Goal: Task Accomplishment & Management: Manage account settings

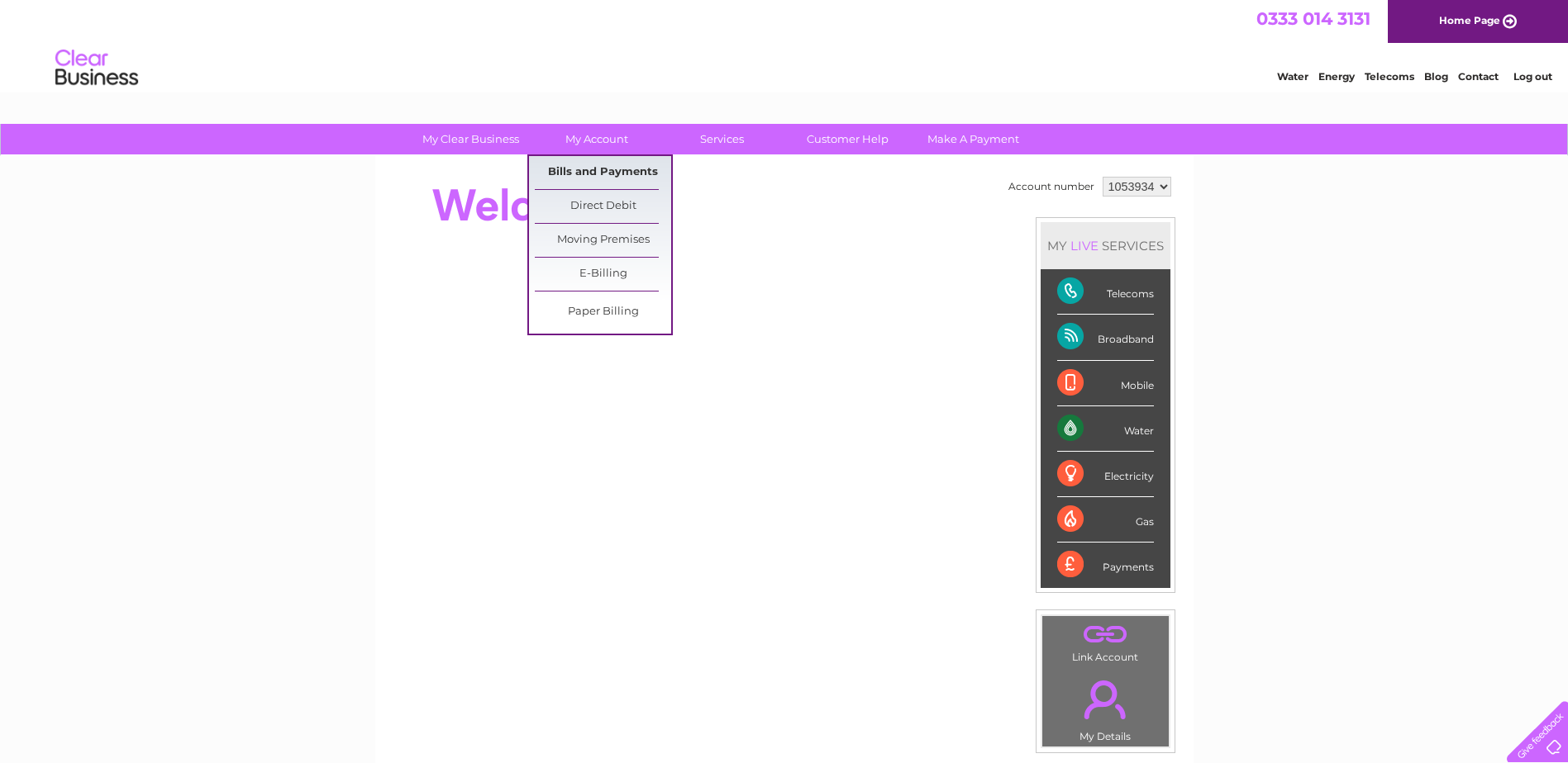
click at [577, 170] on link "Bills and Payments" at bounding box center [602, 172] width 136 height 33
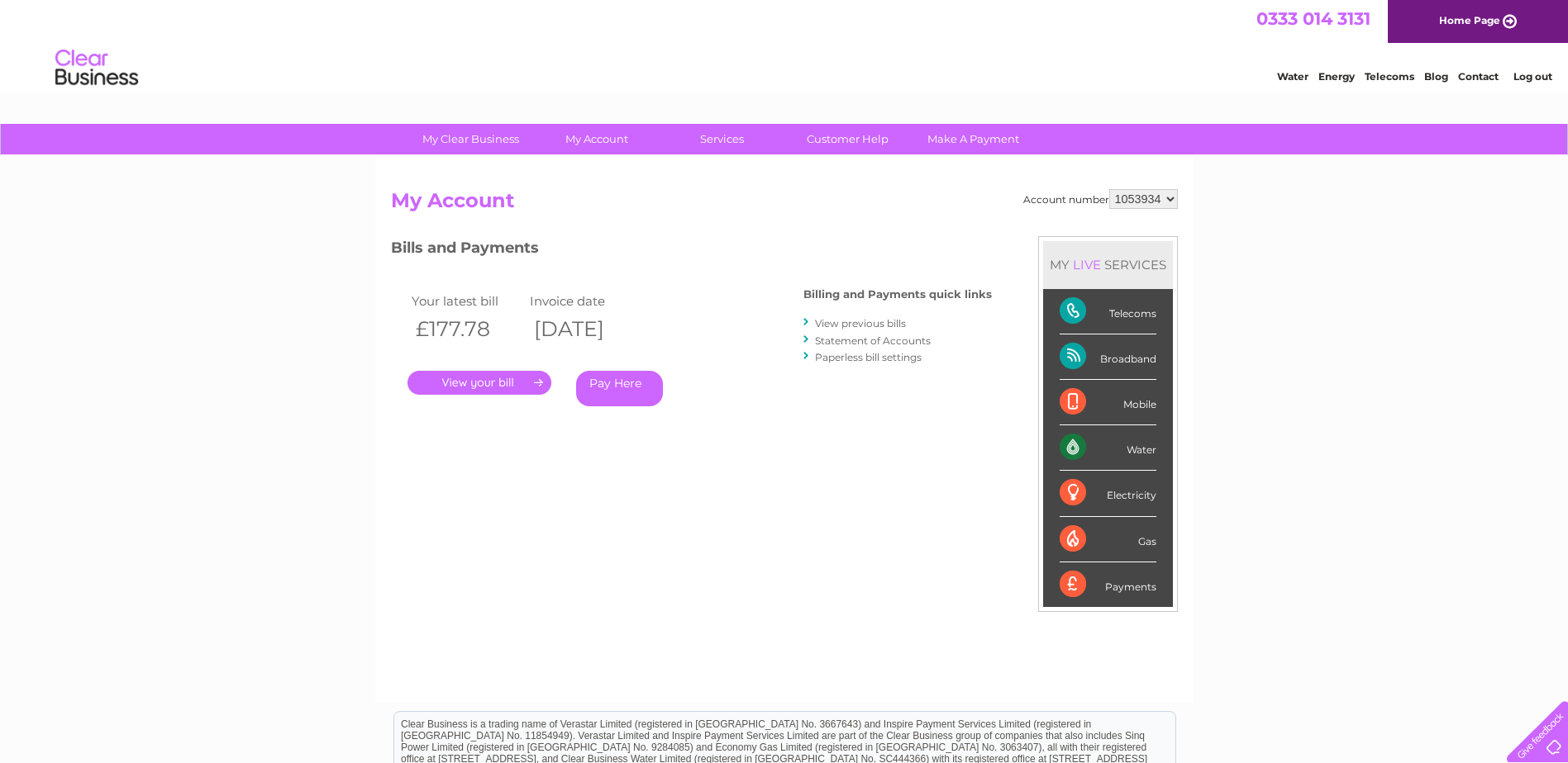
click at [861, 324] on link "View previous bills" at bounding box center [861, 323] width 91 height 13
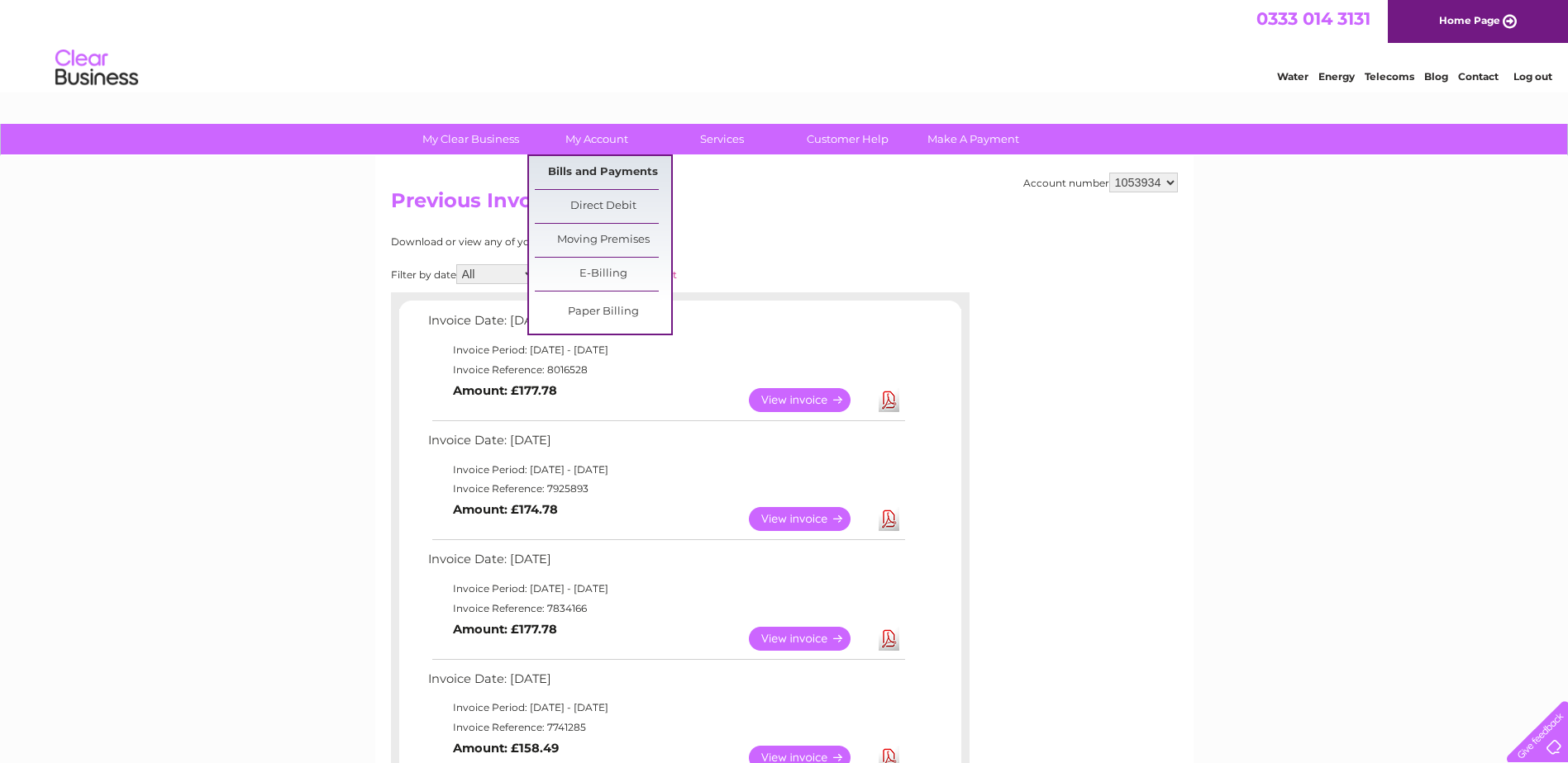
click at [597, 169] on link "Bills and Payments" at bounding box center [602, 172] width 136 height 33
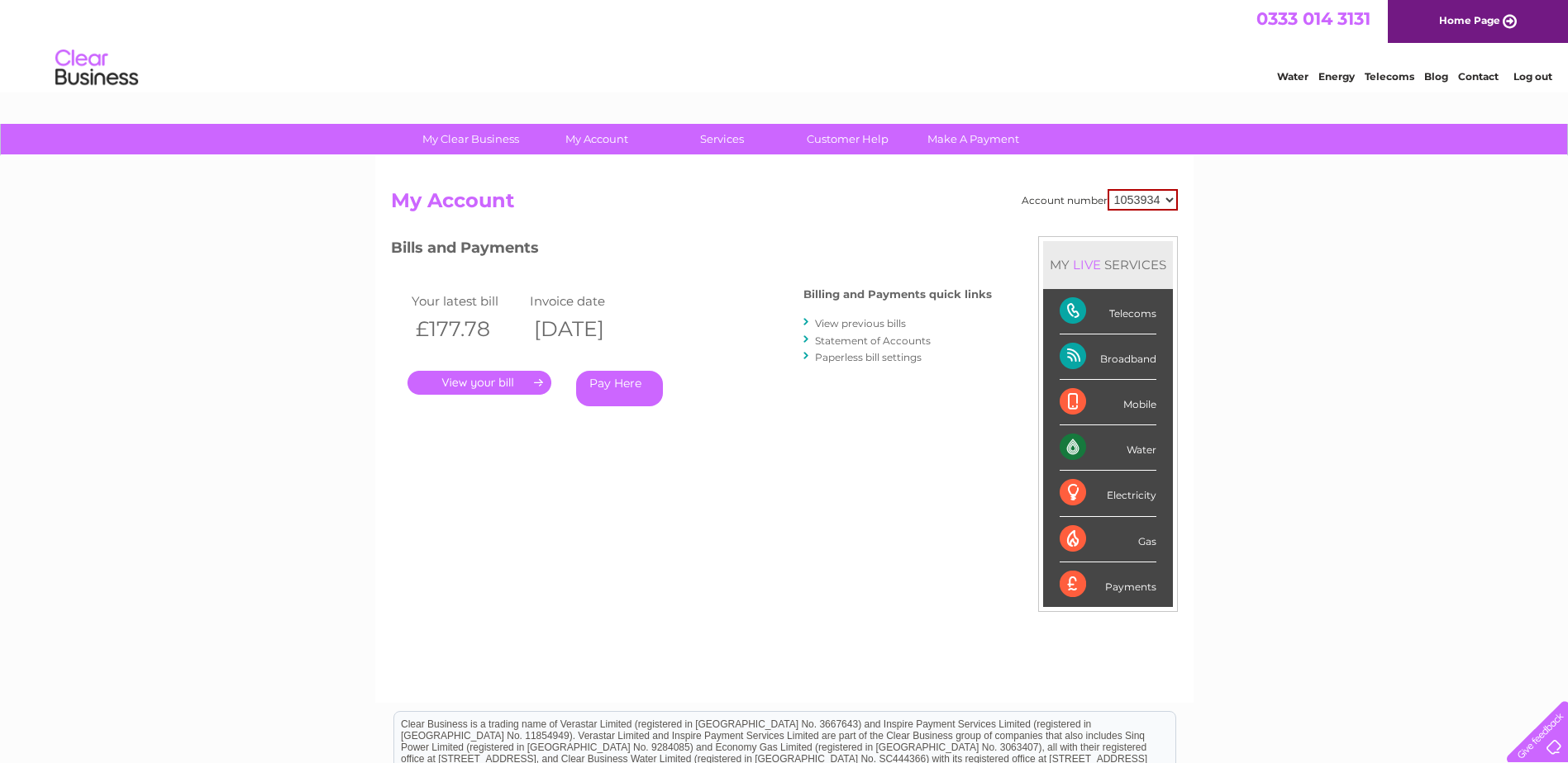
click at [1364, 398] on div "My Clear Business Login Details My Details My Preferences Link Account My Accou…" at bounding box center [784, 555] width 1568 height 861
click at [1167, 202] on select "1053934" at bounding box center [1142, 199] width 70 height 21
click at [1215, 250] on div "My Clear Business Login Details My Details My Preferences Link Account My Accou…" at bounding box center [784, 555] width 1568 height 861
click at [486, 390] on link "." at bounding box center [479, 382] width 144 height 24
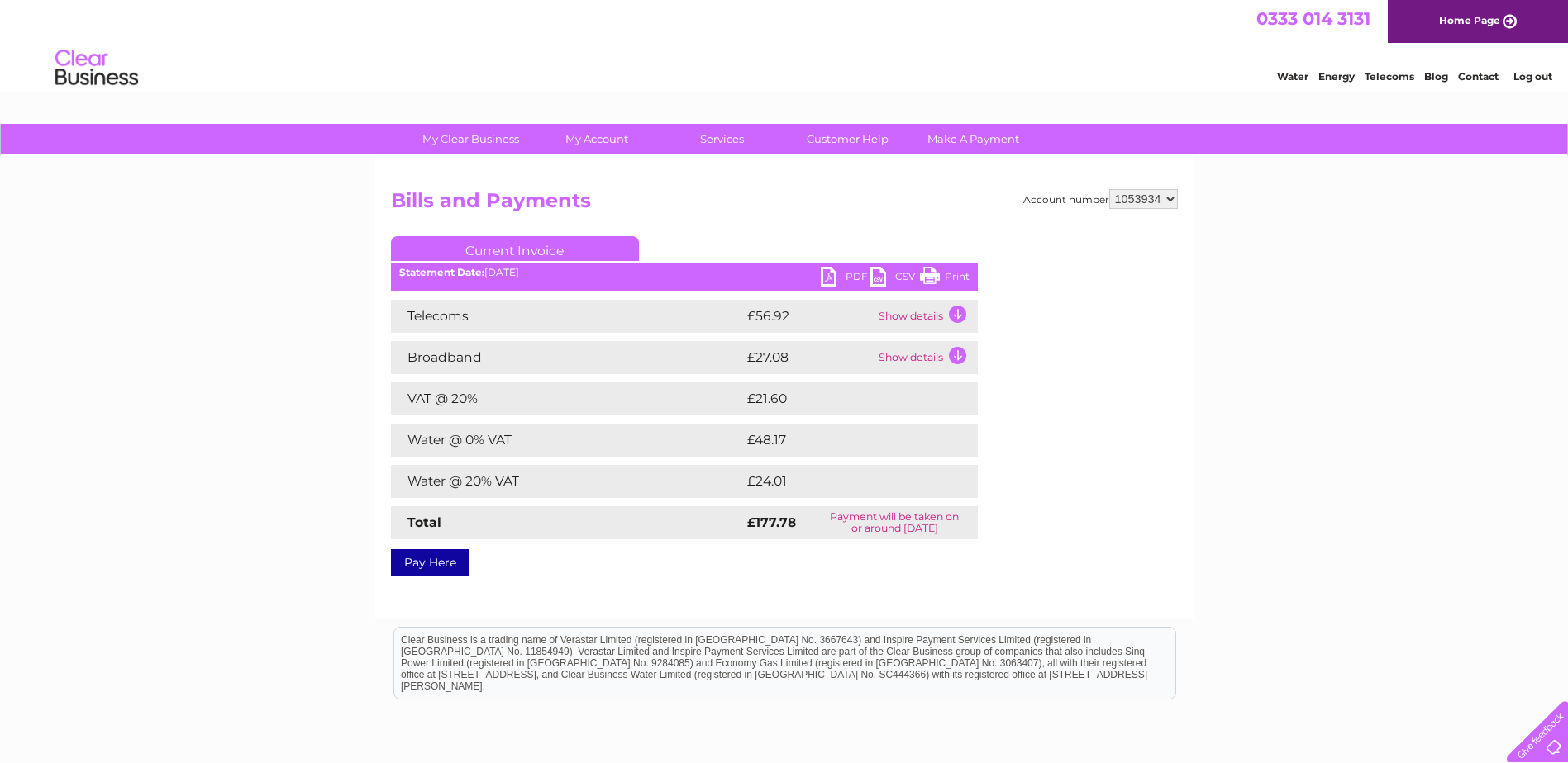
click at [961, 316] on td "Show details" at bounding box center [925, 316] width 103 height 33
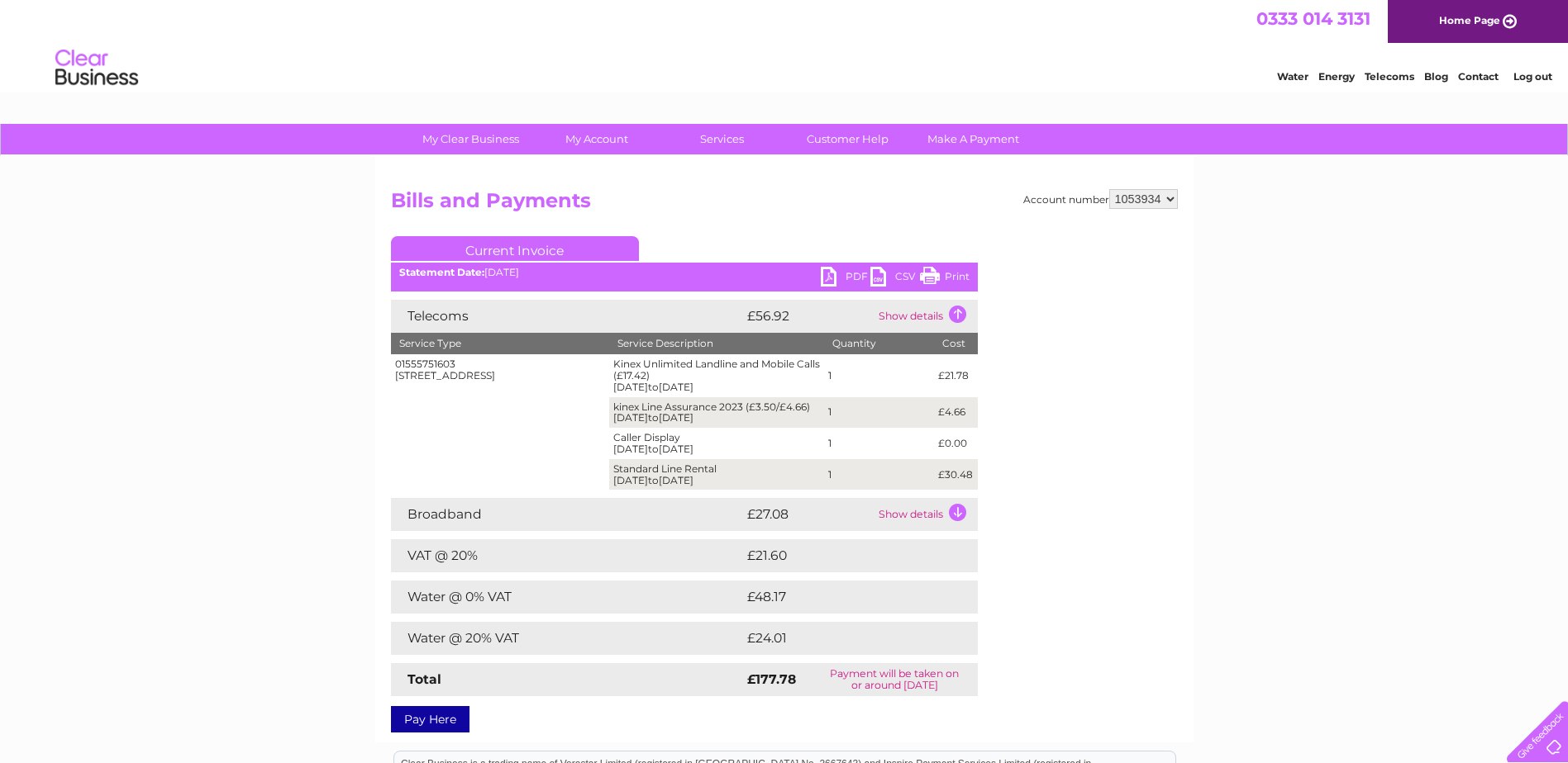
click at [956, 316] on td "Show details" at bounding box center [925, 316] width 103 height 33
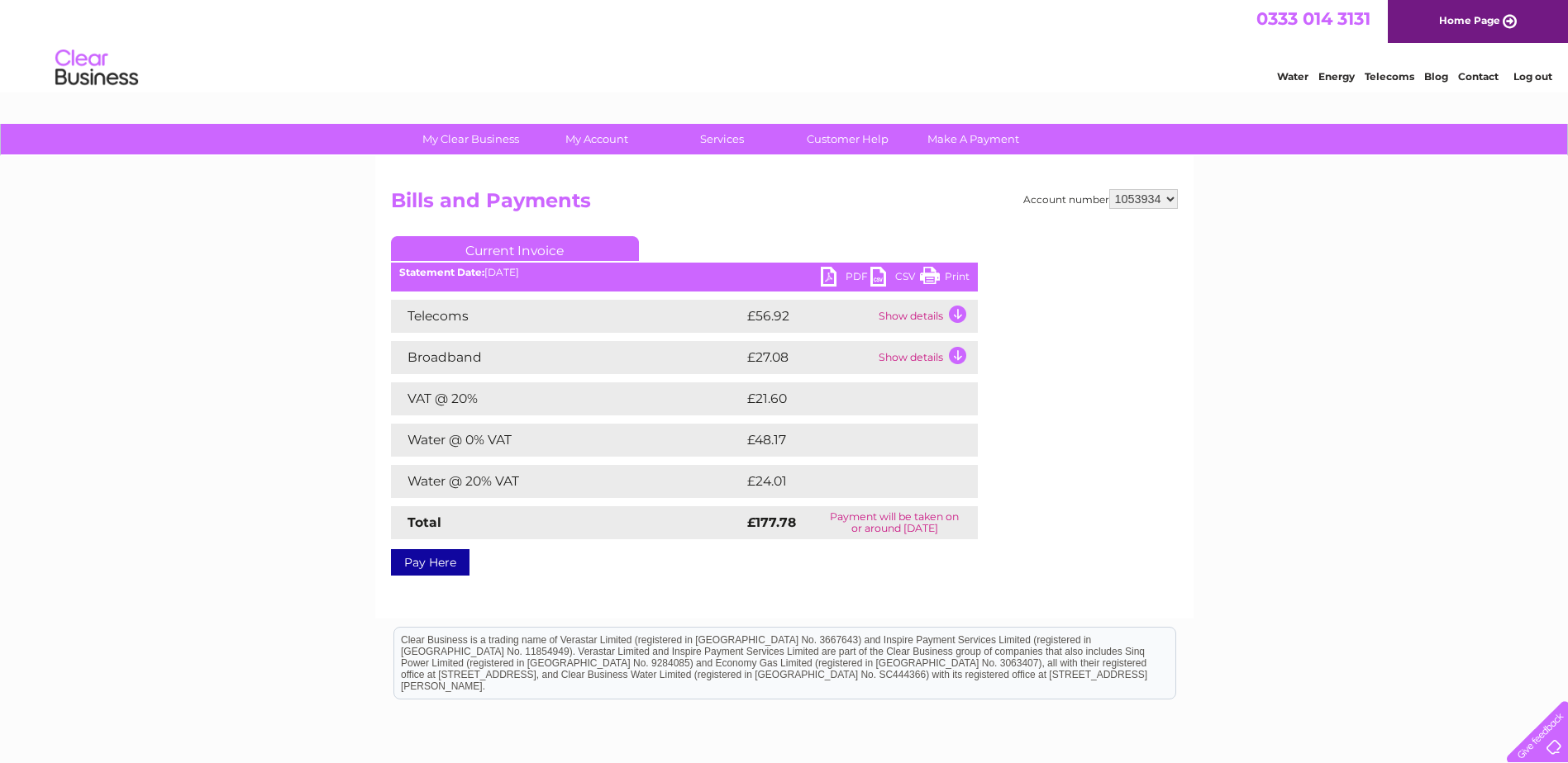
click at [825, 277] on link "PDF" at bounding box center [845, 278] width 49 height 24
